Goal: Find specific page/section: Find specific page/section

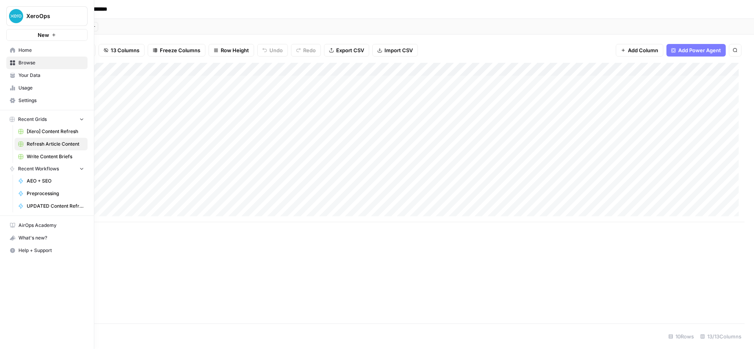
click at [20, 51] on span "Home" at bounding box center [51, 50] width 66 height 7
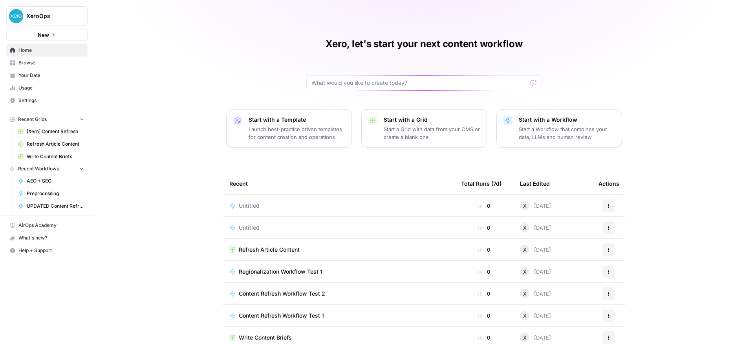
click at [42, 131] on span "[Xero] Content Refresh" at bounding box center [55, 131] width 57 height 7
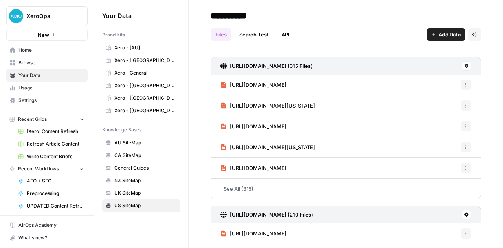
click at [52, 77] on span "Your Data" at bounding box center [51, 75] width 66 height 7
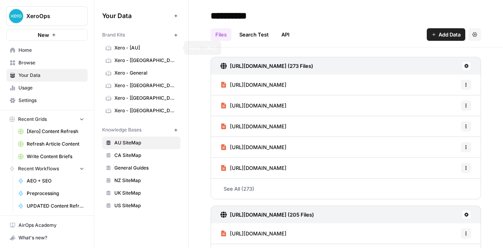
click at [179, 33] on button "New" at bounding box center [175, 34] width 9 height 9
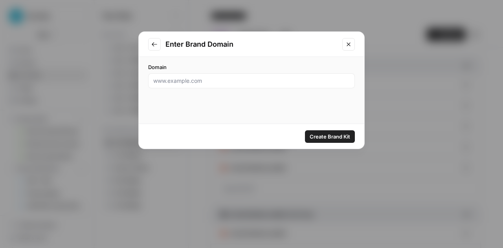
click at [349, 40] on button "Close modal" at bounding box center [348, 44] width 13 height 13
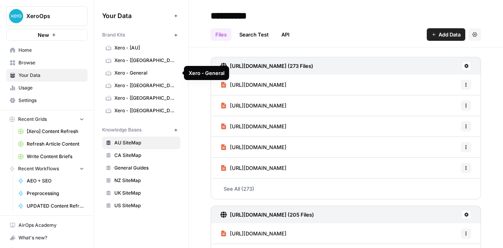
click at [161, 72] on span "Xero - General" at bounding box center [145, 73] width 62 height 7
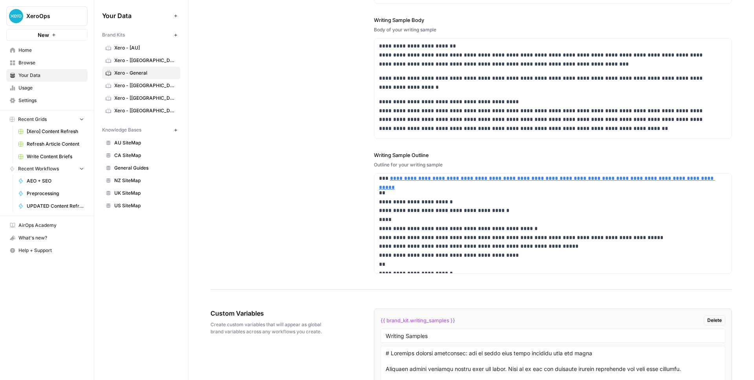
scroll to position [182, 0]
click at [418, 236] on p "**********" at bounding box center [548, 277] width 338 height 179
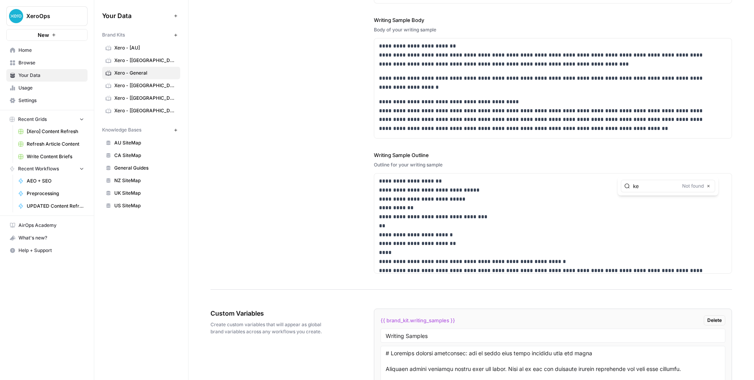
type input "k"
click at [502, 187] on icon "button" at bounding box center [709, 186] width 4 height 4
click at [308, 247] on div "**********" at bounding box center [472, 95] width 522 height 389
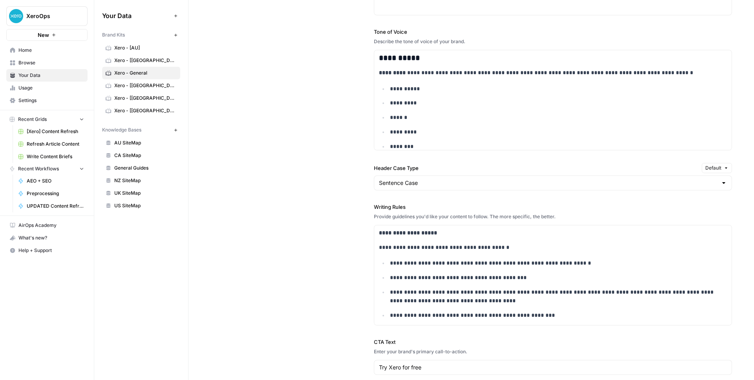
scroll to position [565, 0]
